Goal: Check status: Check status

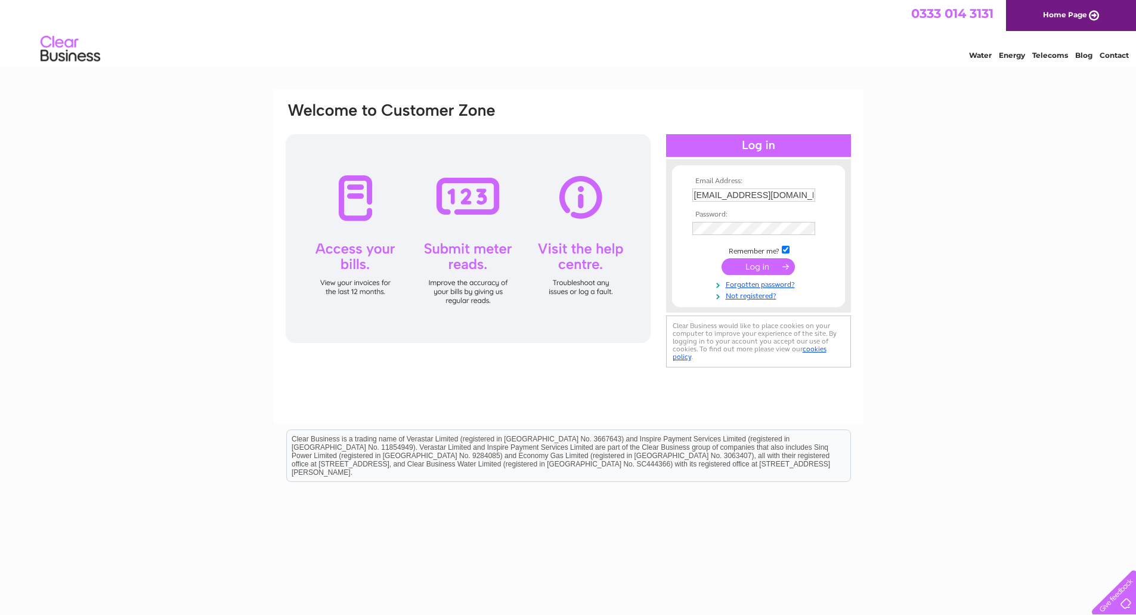
click at [762, 269] on input "submit" at bounding box center [757, 266] width 73 height 17
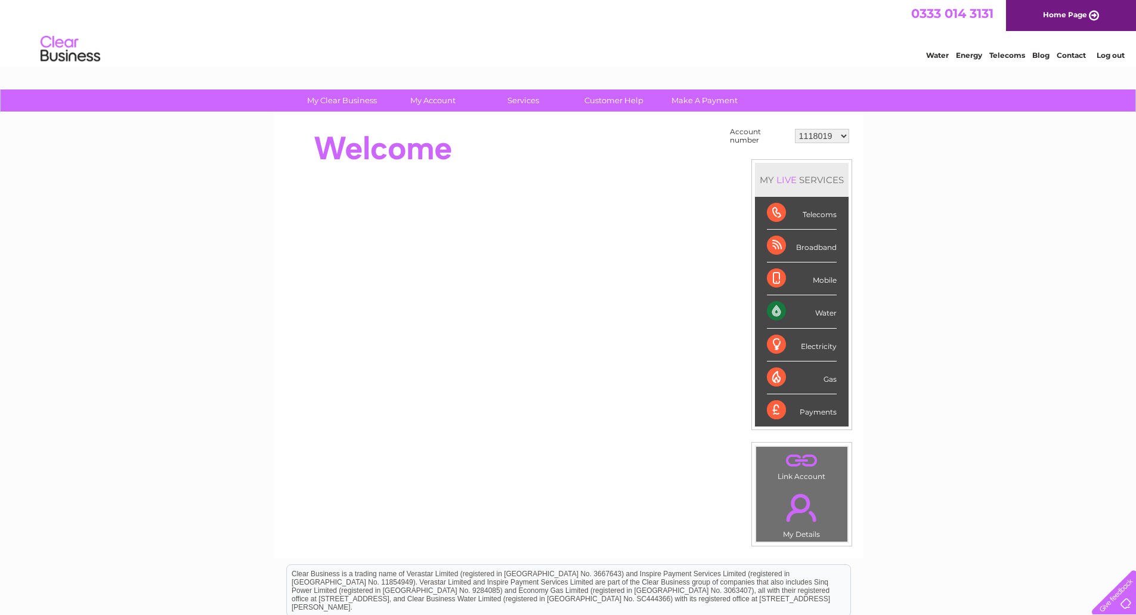
click at [839, 135] on select "1118019 30282195 30294995" at bounding box center [822, 136] width 54 height 14
select select "30282195"
click at [795, 129] on select "1118019 30282195 30294995" at bounding box center [822, 136] width 54 height 14
click at [950, 167] on div "My Clear Business Login Details My Details My Preferences Link Account My Accou…" at bounding box center [568, 425] width 1136 height 673
